Goal: Information Seeking & Learning: Learn about a topic

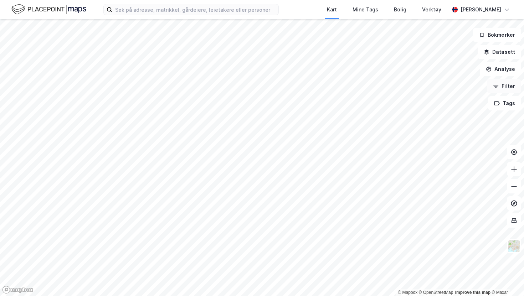
click at [500, 83] on button "Filter" at bounding box center [504, 86] width 34 height 14
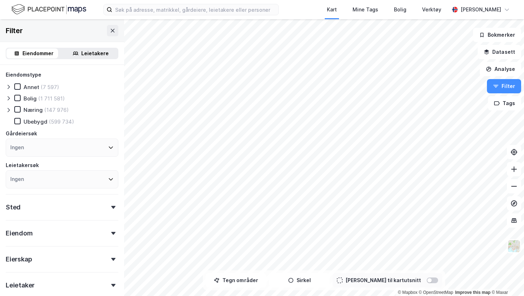
click at [50, 109] on div "(147 976)" at bounding box center [56, 110] width 25 height 7
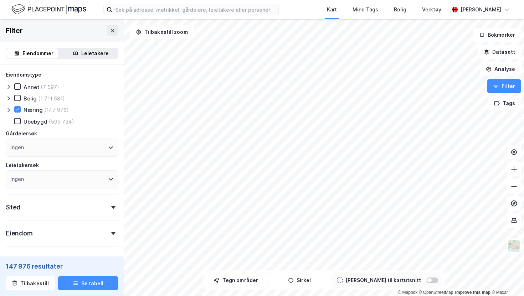
click at [72, 147] on div "Ingen" at bounding box center [62, 148] width 113 height 18
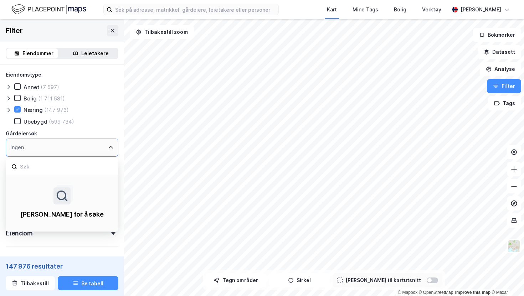
click at [72, 147] on div "Ingen" at bounding box center [62, 148] width 113 height 18
click at [66, 28] on div "Filter" at bounding box center [62, 30] width 124 height 23
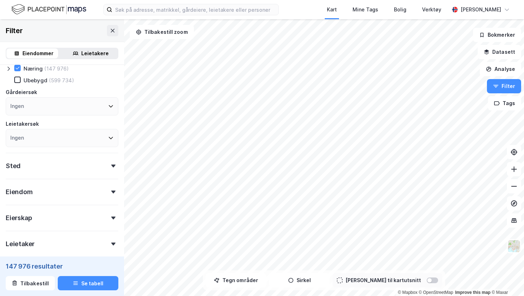
scroll to position [42, 0]
click at [68, 168] on div "Sted" at bounding box center [62, 162] width 113 height 20
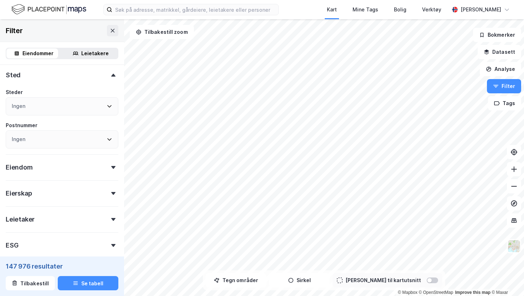
click at [68, 168] on div "Eiendom" at bounding box center [62, 164] width 113 height 20
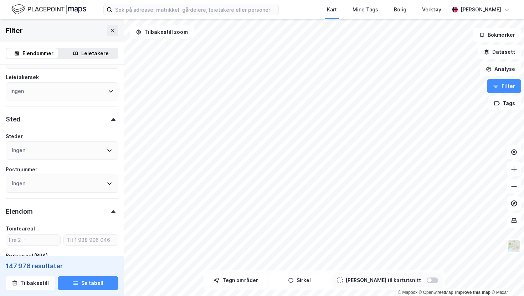
scroll to position [88, 0]
click at [73, 154] on div "Ingen" at bounding box center [62, 151] width 113 height 18
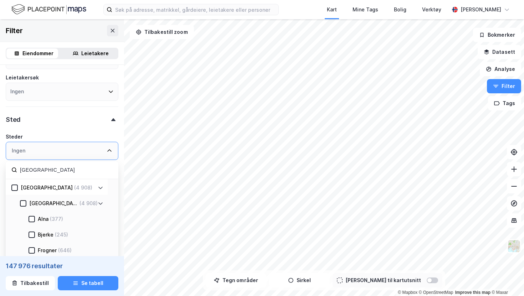
type input "[GEOGRAPHIC_DATA]"
click at [51, 187] on div "[GEOGRAPHIC_DATA] (4 908)" at bounding box center [58, 188] width 80 height 9
click at [13, 191] on div at bounding box center [14, 188] width 6 height 6
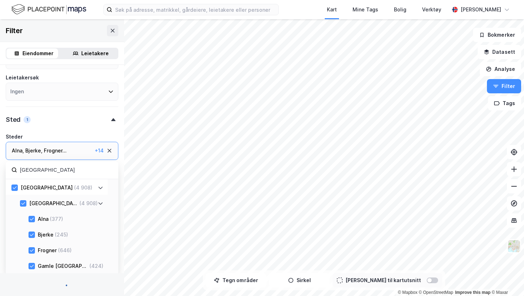
type input "Inkluder (4 908)"
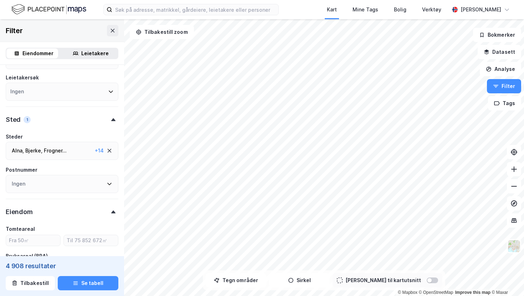
click at [110, 138] on div "Steder" at bounding box center [62, 137] width 113 height 9
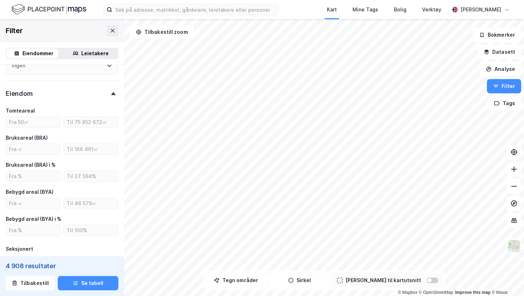
scroll to position [215, 0]
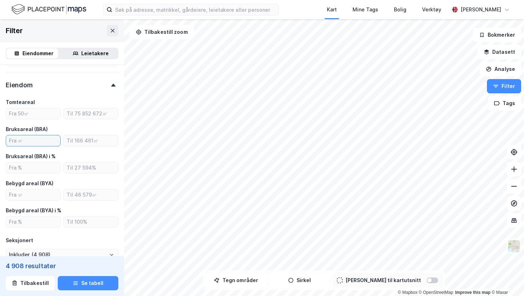
click at [38, 142] on input "number" at bounding box center [33, 141] width 54 height 11
type input "1000"
type input "Inkluder (3 512)"
type input "1000"
click at [72, 126] on div "Bruksareal (BRA)" at bounding box center [62, 129] width 113 height 9
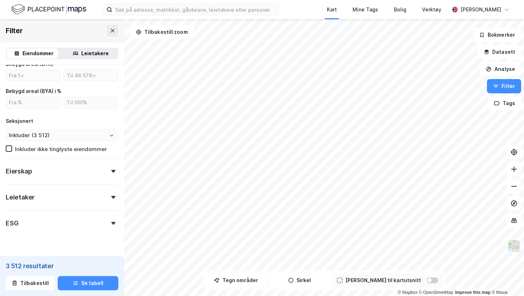
scroll to position [336, 0]
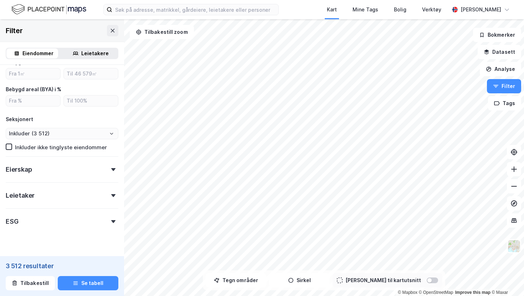
click at [64, 175] on div "Eierskap" at bounding box center [62, 167] width 113 height 20
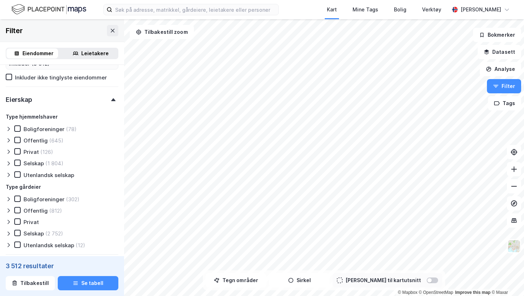
scroll to position [410, 0]
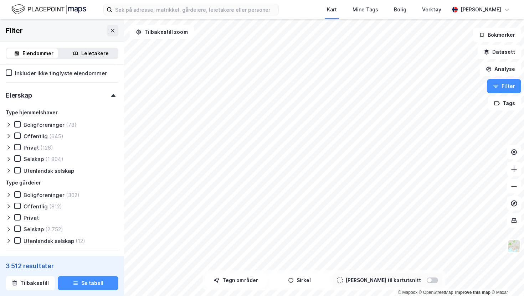
click at [32, 161] on div "Selskap" at bounding box center [34, 159] width 20 height 7
type input "Inkluder (1 804)"
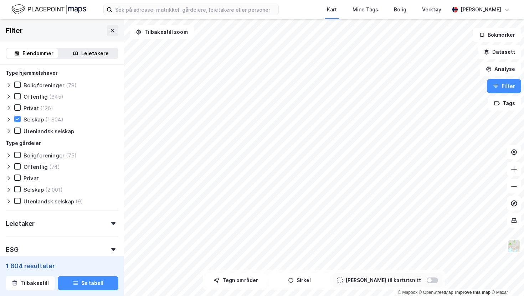
scroll to position [491, 0]
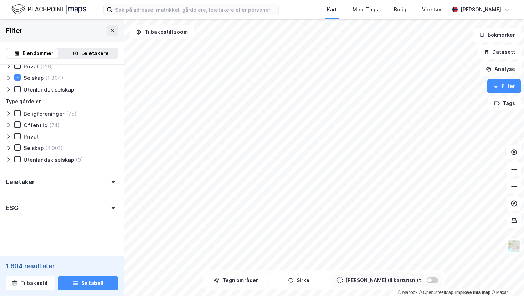
click at [47, 184] on div "Leietaker" at bounding box center [62, 179] width 113 height 20
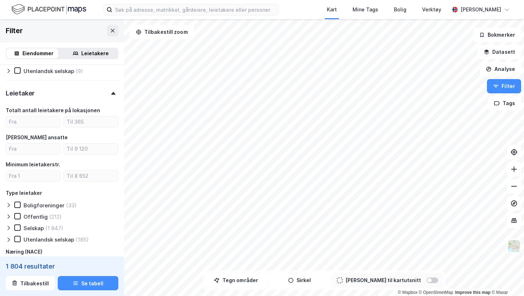
scroll to position [666, 0]
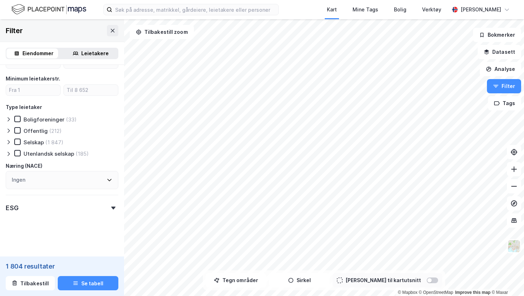
click at [35, 209] on div "ESG" at bounding box center [62, 205] width 113 height 20
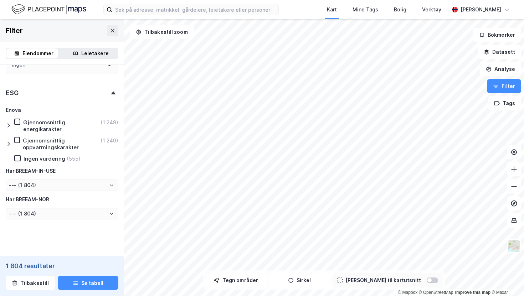
scroll to position [783, 0]
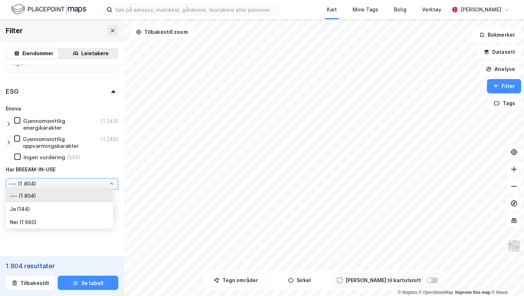
click at [43, 180] on input "--- (1 804)" at bounding box center [62, 184] width 112 height 11
click at [32, 210] on li "Ja (144)" at bounding box center [59, 209] width 107 height 13
type input "Ja (144)"
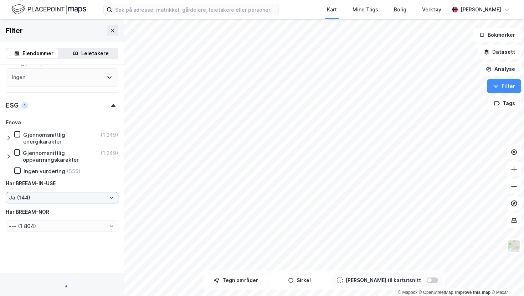
scroll to position [783, 0]
type input "Inkluder (144)"
type input "--- (144)"
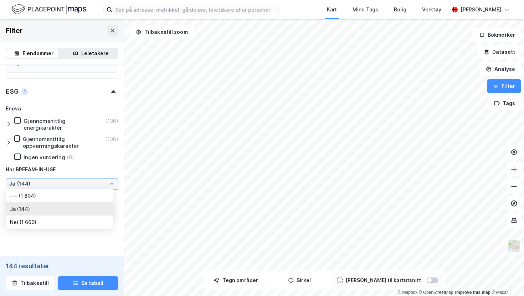
click at [55, 188] on input "Ja (144)" at bounding box center [62, 184] width 112 height 11
click at [51, 226] on li "Nei (1 660)" at bounding box center [59, 222] width 107 height 13
type input "Nei (1 660)"
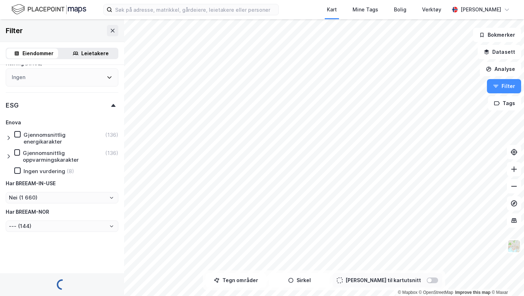
scroll to position [768, 0]
click at [64, 209] on div "Har BREEAM-NOR" at bounding box center [62, 212] width 113 height 9
type input "Inkluder (1 660)"
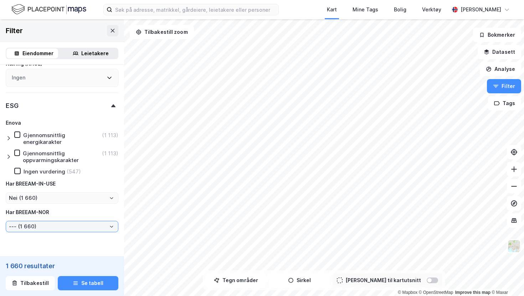
click at [54, 230] on input "--- (1 660)" at bounding box center [62, 226] width 112 height 11
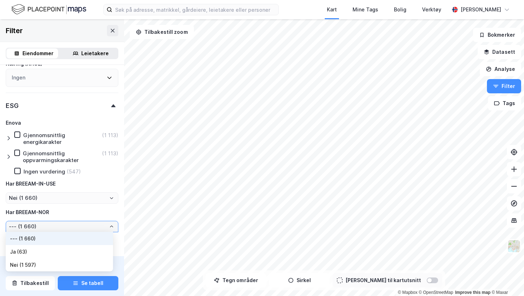
click at [47, 268] on li "Nei (1 597)" at bounding box center [59, 265] width 107 height 13
type input "Nei (1 597)"
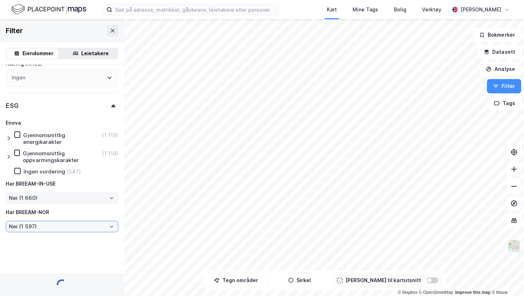
type input "Inkluder (1 597)"
type input "Nei (1 597)"
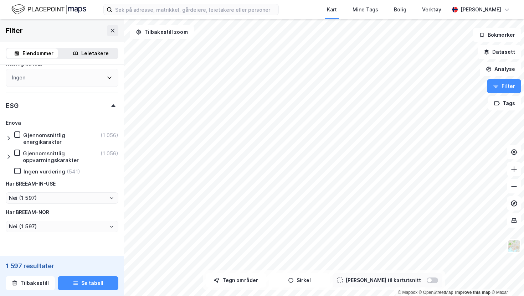
click at [55, 170] on div "Ingen vurdering" at bounding box center [45, 171] width 42 height 7
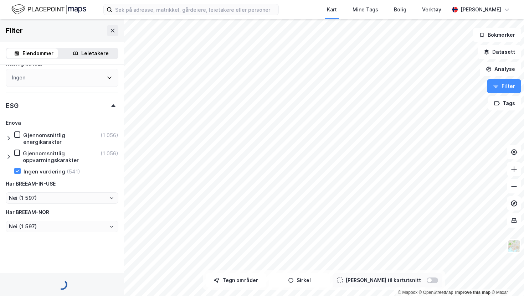
type input "Inkluder (541)"
type input "Nei (541)"
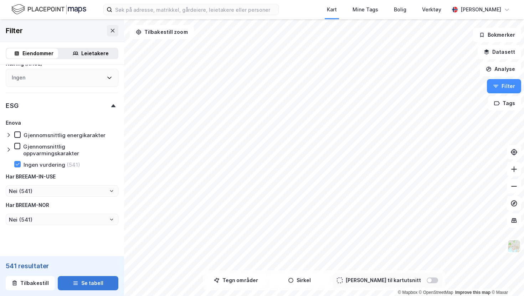
click at [94, 280] on button "Se tabell" at bounding box center [88, 283] width 61 height 14
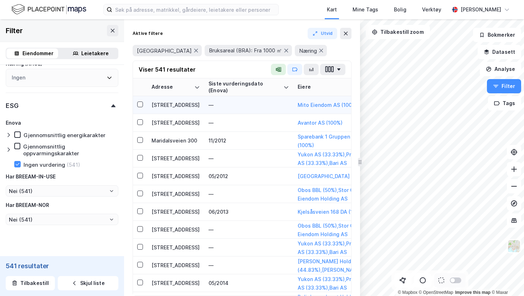
click at [271, 100] on td "—" at bounding box center [248, 105] width 89 height 18
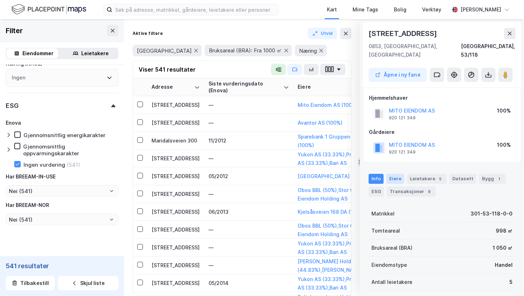
click at [398, 174] on div "Eiere" at bounding box center [396, 179] width 18 height 10
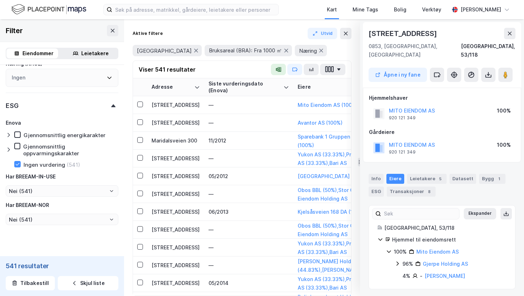
click at [391, 249] on icon at bounding box center [389, 252] width 6 height 6
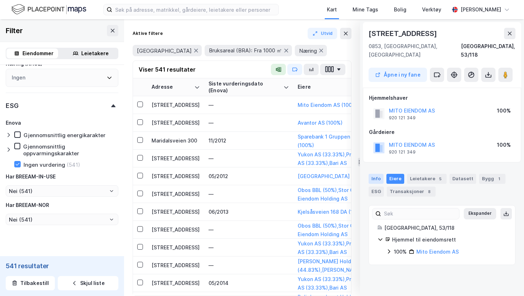
click at [375, 174] on div "Info" at bounding box center [376, 179] width 15 height 10
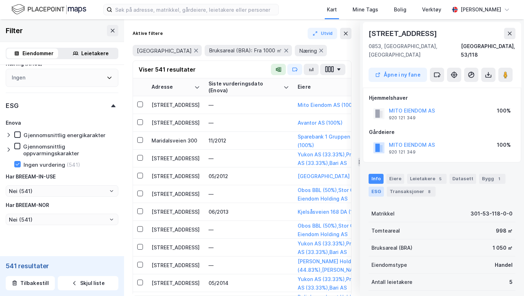
click at [375, 187] on div "ESG" at bounding box center [376, 192] width 15 height 10
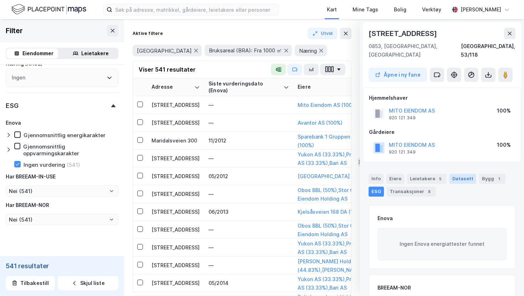
click at [451, 174] on div "Datasett" at bounding box center [463, 179] width 27 height 10
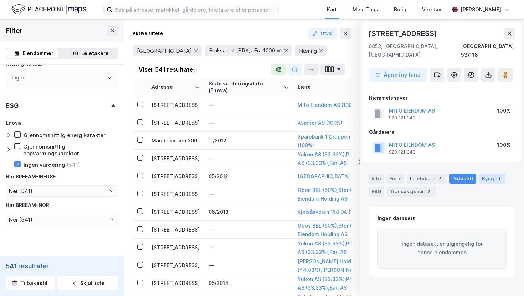
click at [487, 174] on div "Bygg 1" at bounding box center [492, 179] width 26 height 10
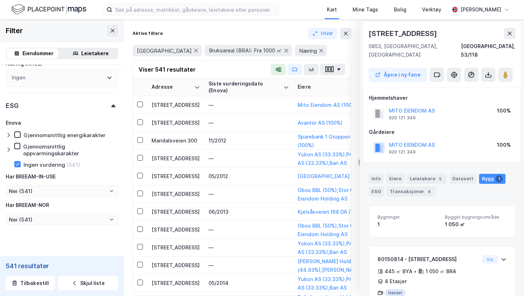
click at [423, 165] on div "Info [PERSON_NAME] 5 Datasett Bygg 1 ESG Transaksjoner 8" at bounding box center [442, 182] width 164 height 34
click at [423, 174] on div "Leietakere 5" at bounding box center [427, 179] width 40 height 10
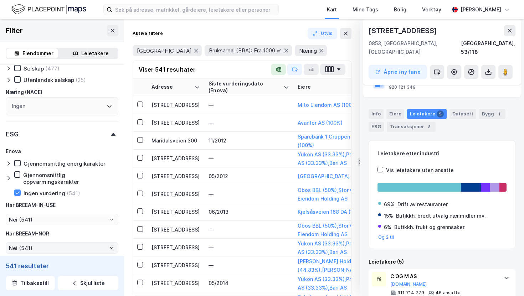
scroll to position [732, 0]
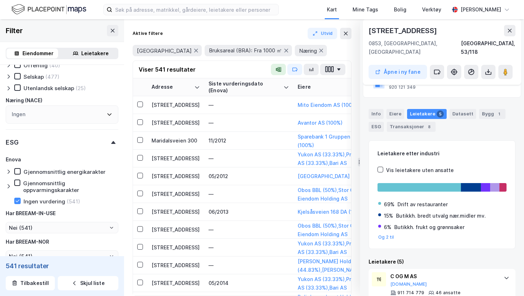
click at [12, 187] on div at bounding box center [10, 187] width 9 height 14
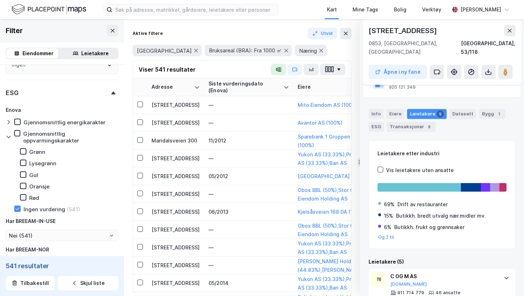
scroll to position [782, 0]
click at [28, 195] on div "Rød" at bounding box center [25, 196] width 28 height 7
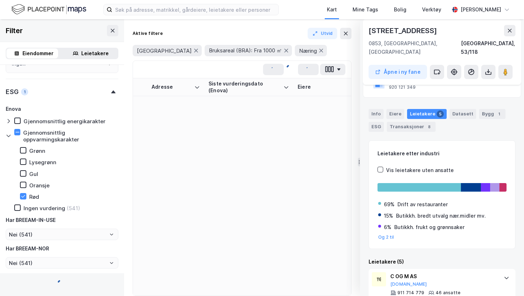
type input "Inkluder (441)"
type input "Nei (441)"
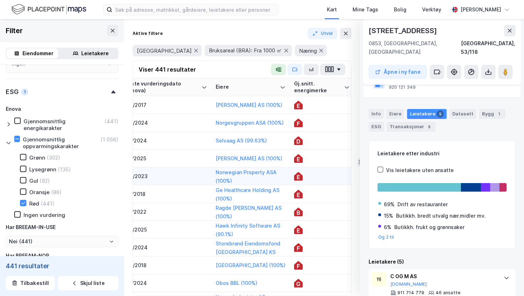
scroll to position [0, 91]
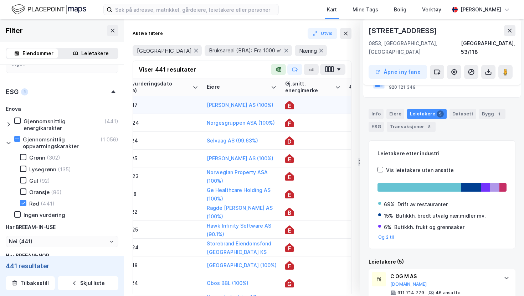
click at [309, 111] on td at bounding box center [313, 105] width 64 height 18
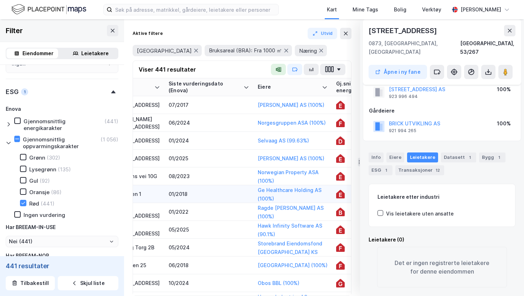
scroll to position [0, 37]
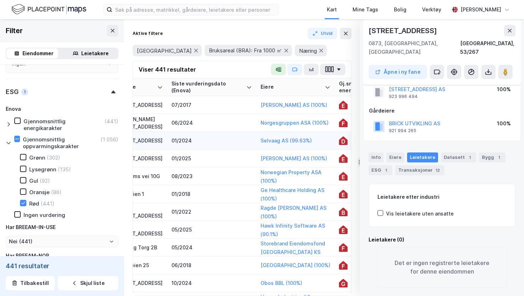
click at [191, 142] on div "01/2024" at bounding box center [212, 140] width 81 height 7
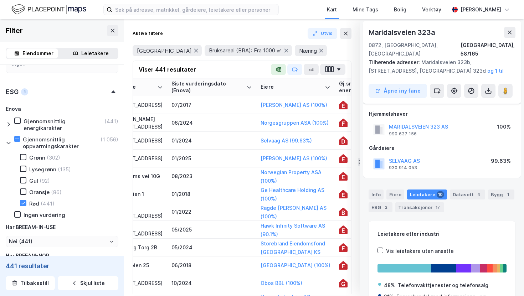
scroll to position [0, 0]
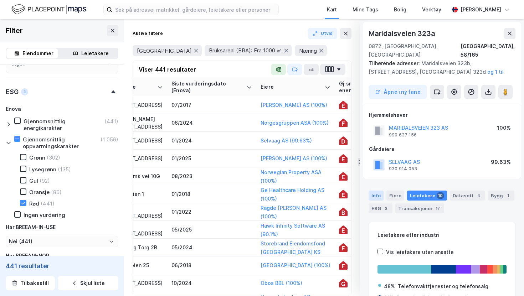
click at [380, 191] on div "Info" at bounding box center [376, 196] width 15 height 10
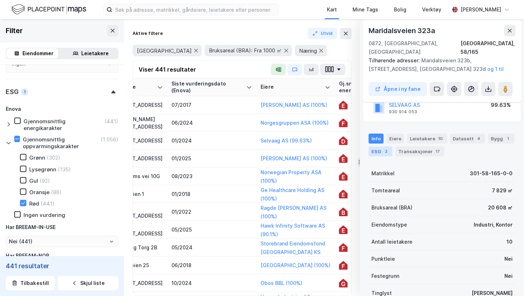
scroll to position [39, 0]
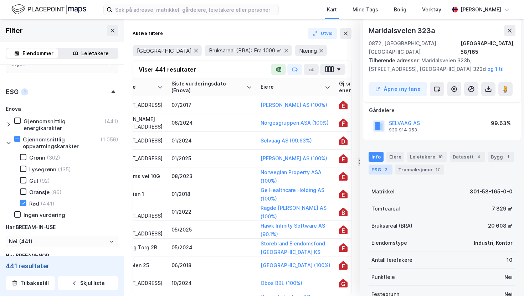
click at [387, 166] on div "2" at bounding box center [386, 169] width 7 height 7
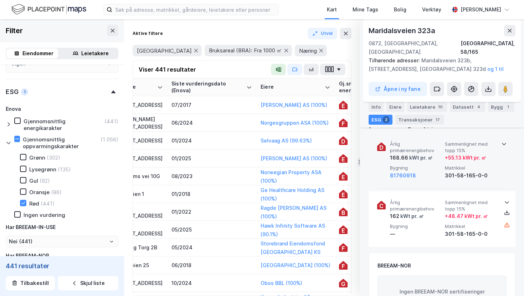
scroll to position [81, 0]
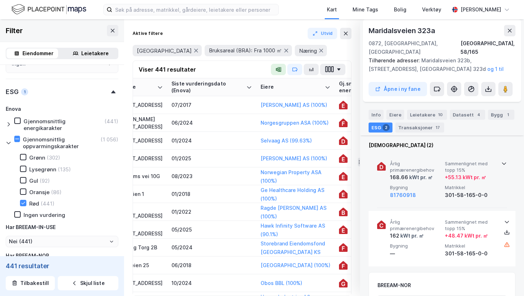
click at [492, 174] on div "Årlig primærenergibehov 168.66 kWt pr. ㎡ Sammenlignet med topp 15% + 55.13 kWt …" at bounding box center [443, 180] width 107 height 39
